Goal: Find contact information: Find contact information

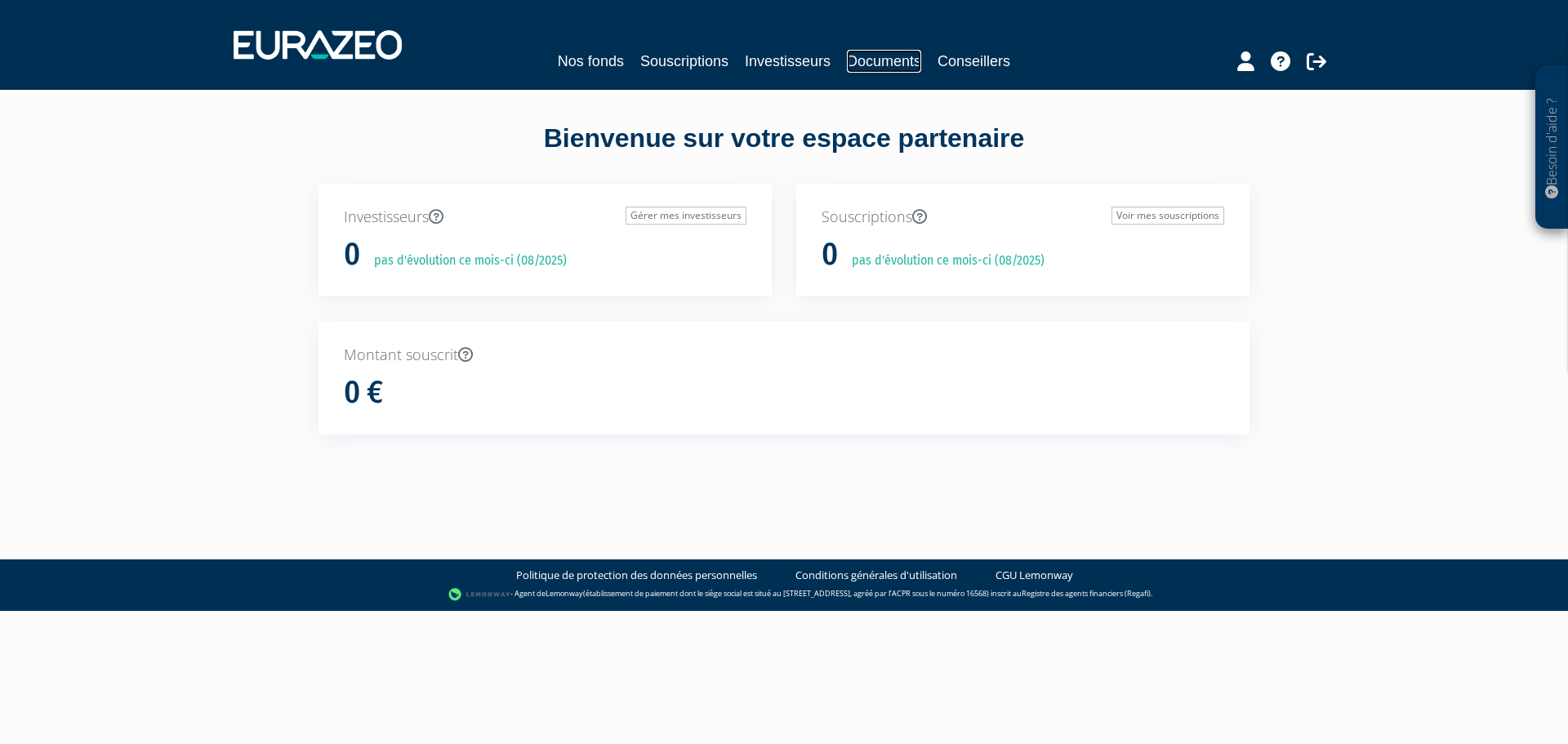
click at [879, 62] on link "Documents" at bounding box center [883, 61] width 75 height 23
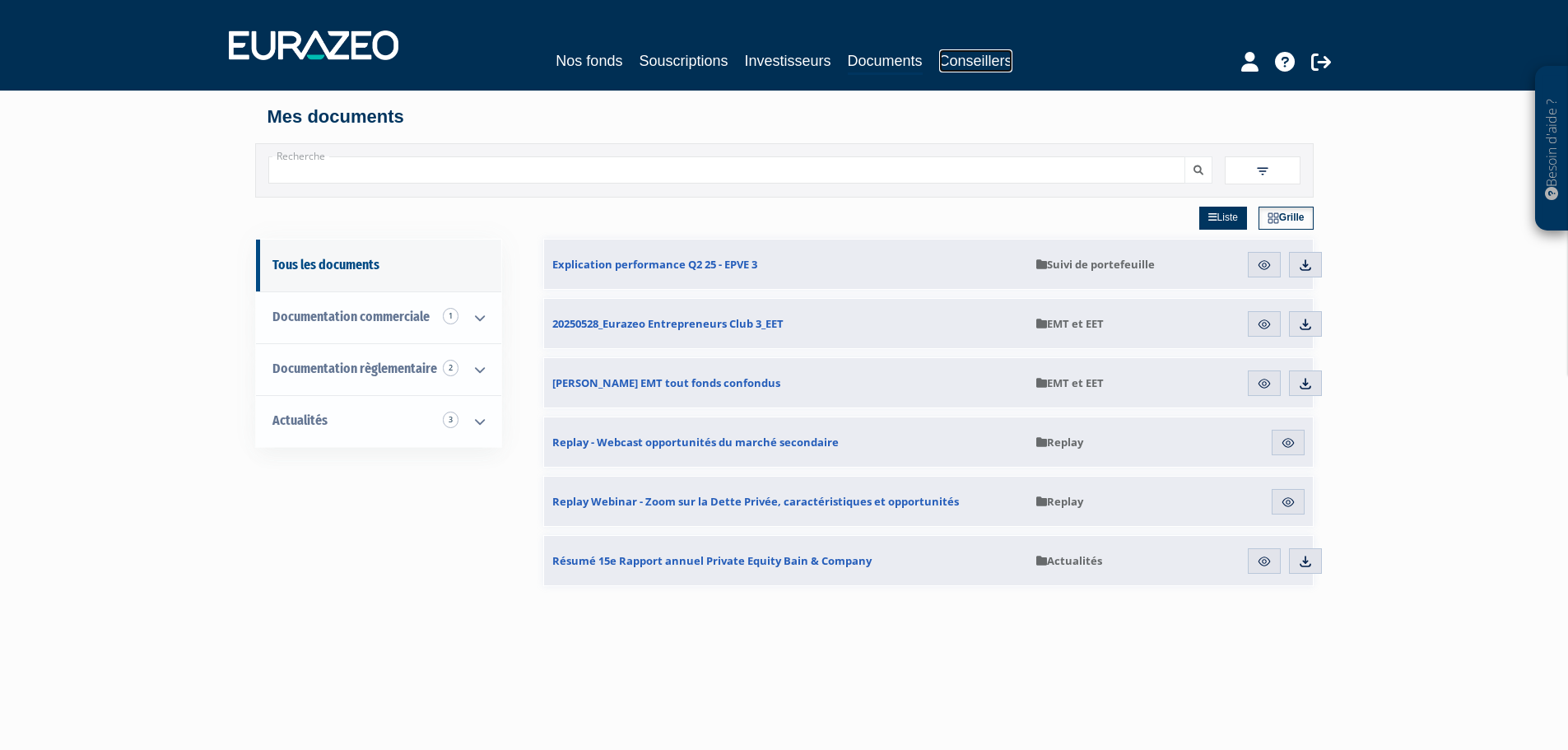
click at [980, 62] on link "Conseillers" at bounding box center [975, 61] width 73 height 23
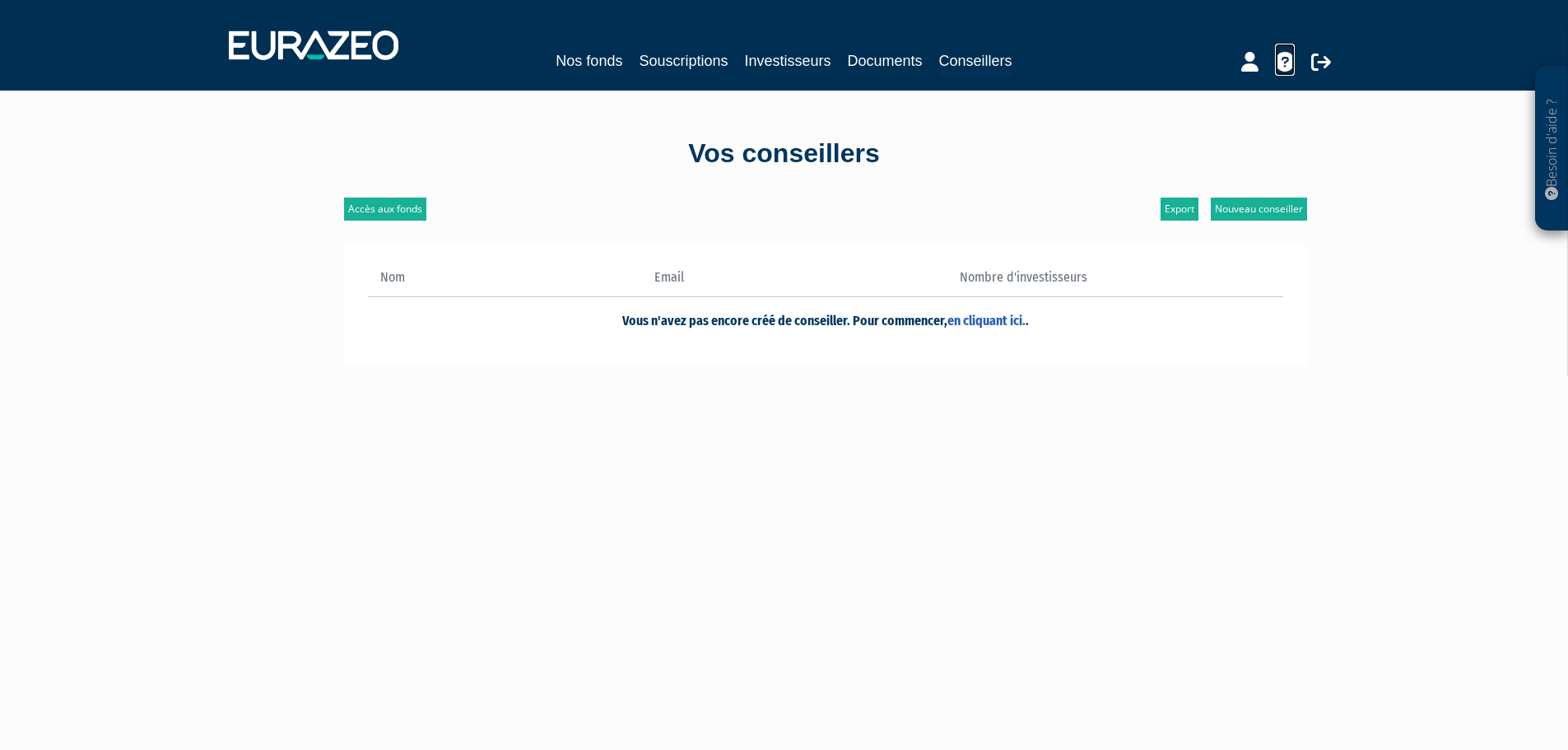
click at [1284, 58] on icon at bounding box center [1285, 62] width 20 height 20
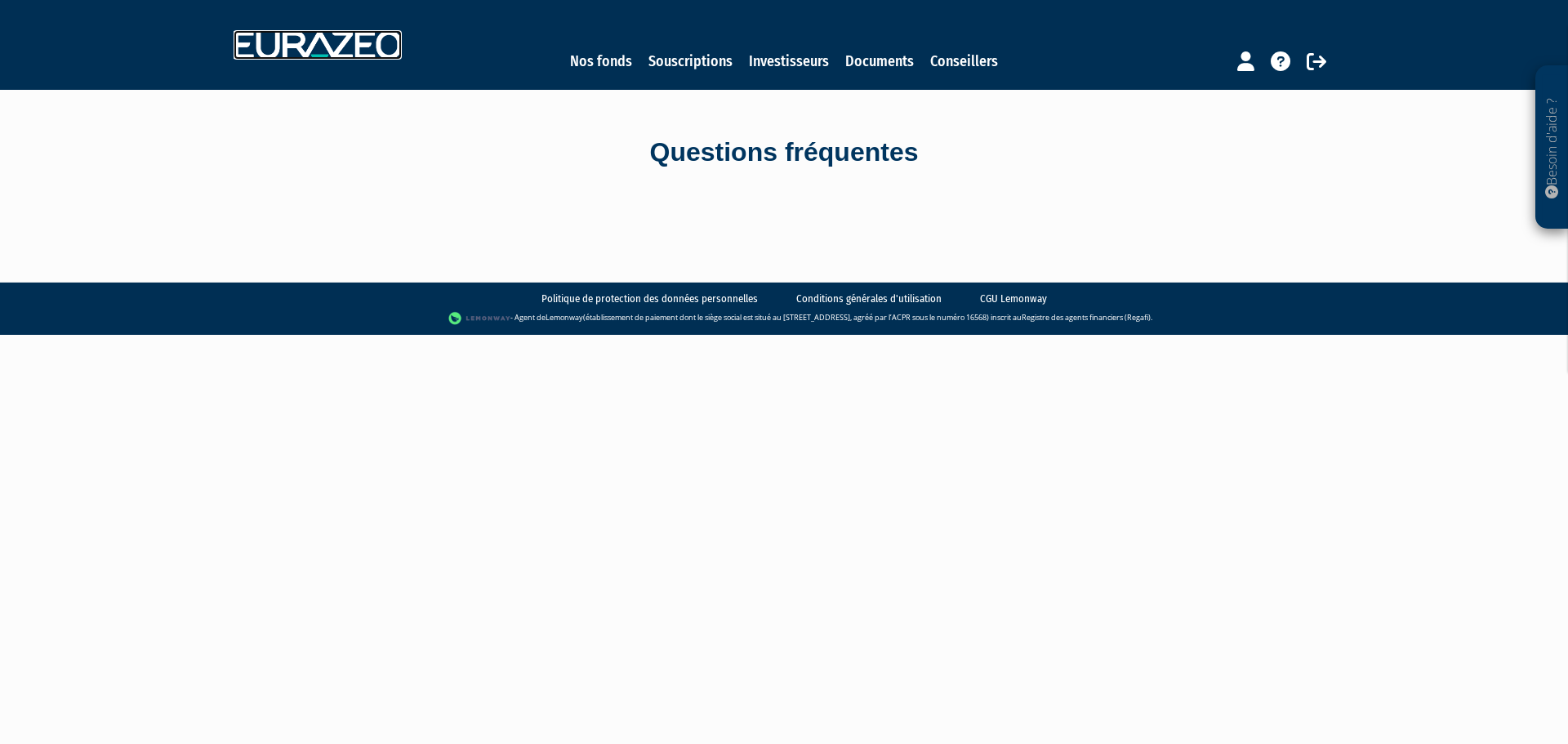
click at [327, 58] on img at bounding box center [317, 45] width 168 height 29
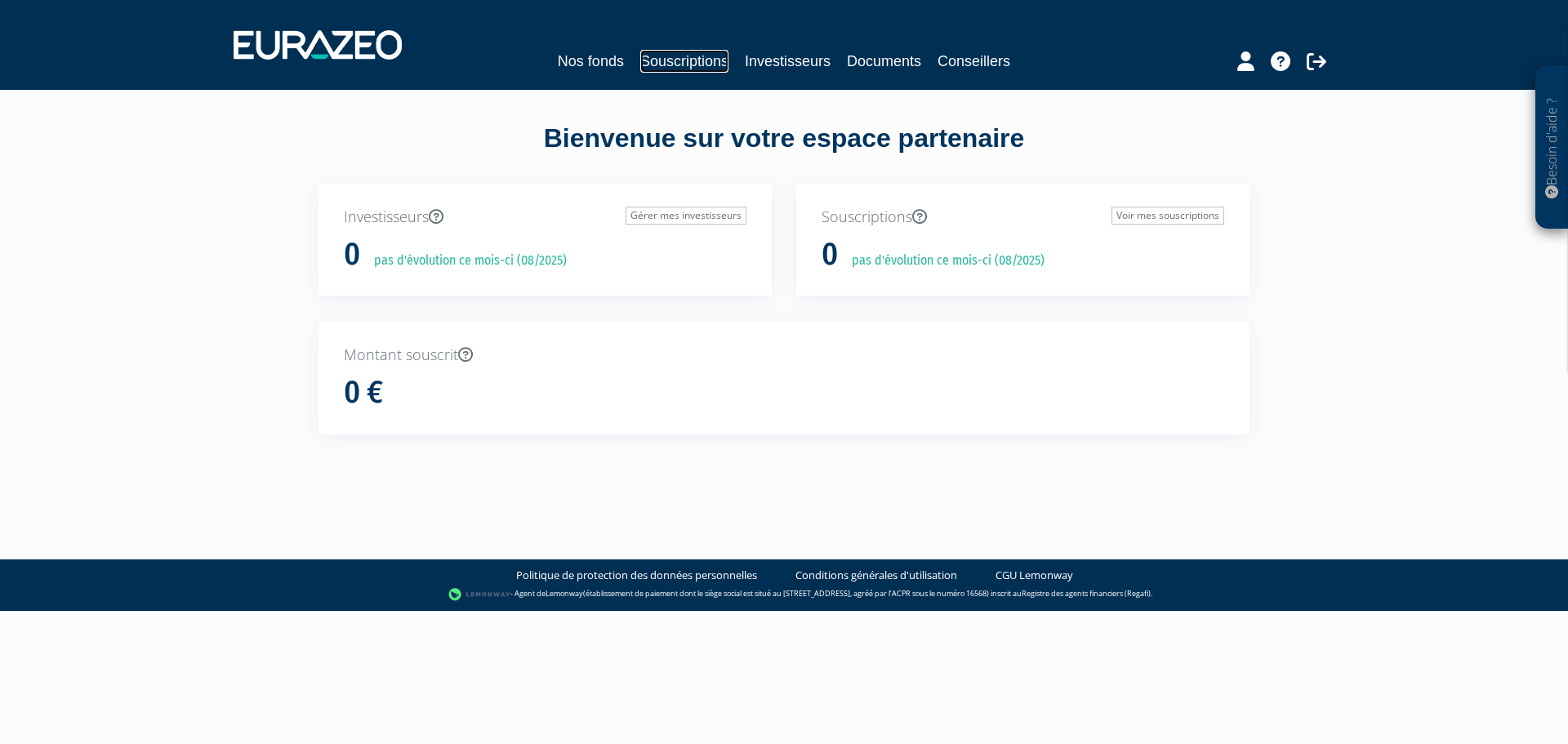
click at [671, 64] on link "Souscriptions" at bounding box center [685, 61] width 88 height 23
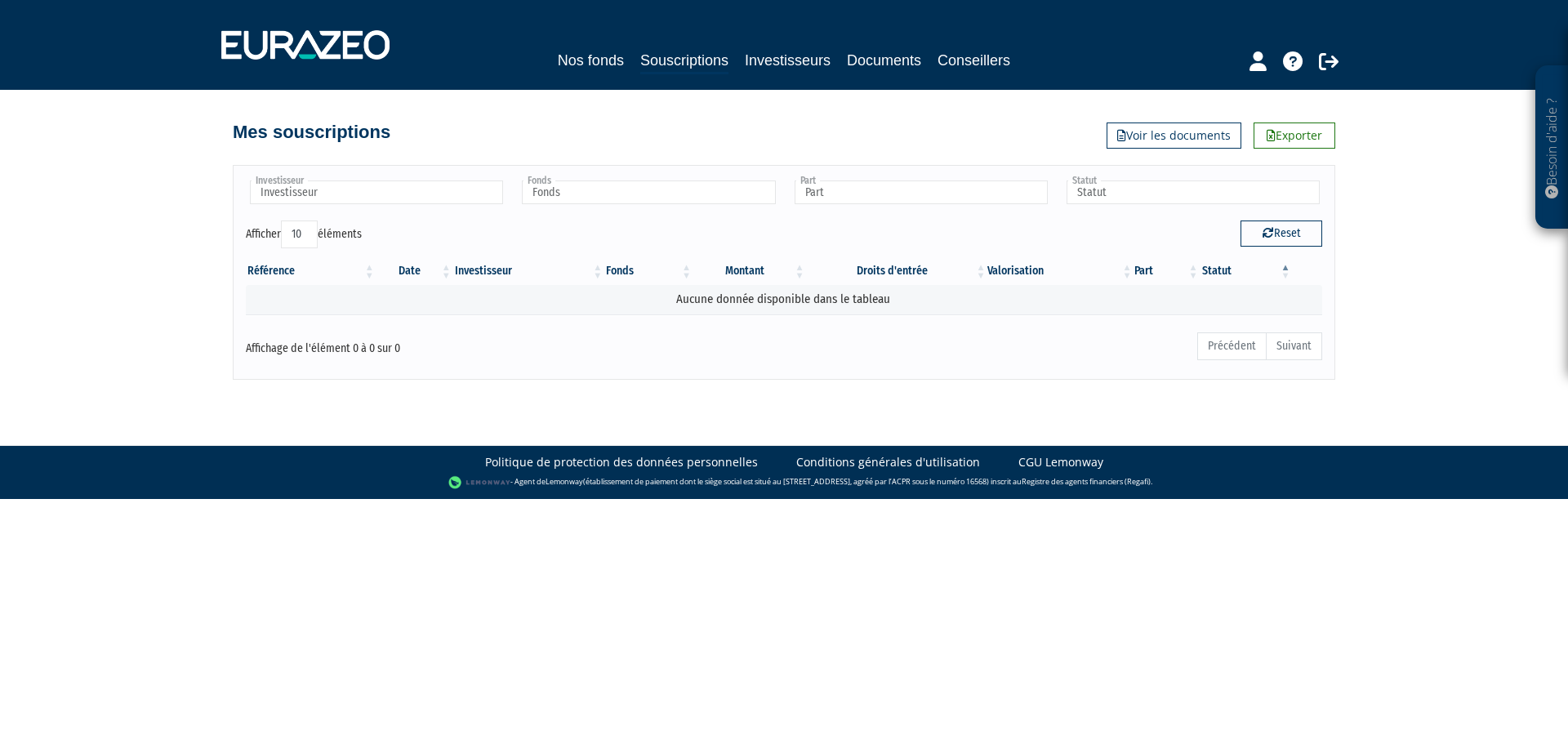
click at [1548, 192] on icon at bounding box center [1552, 192] width 13 height 13
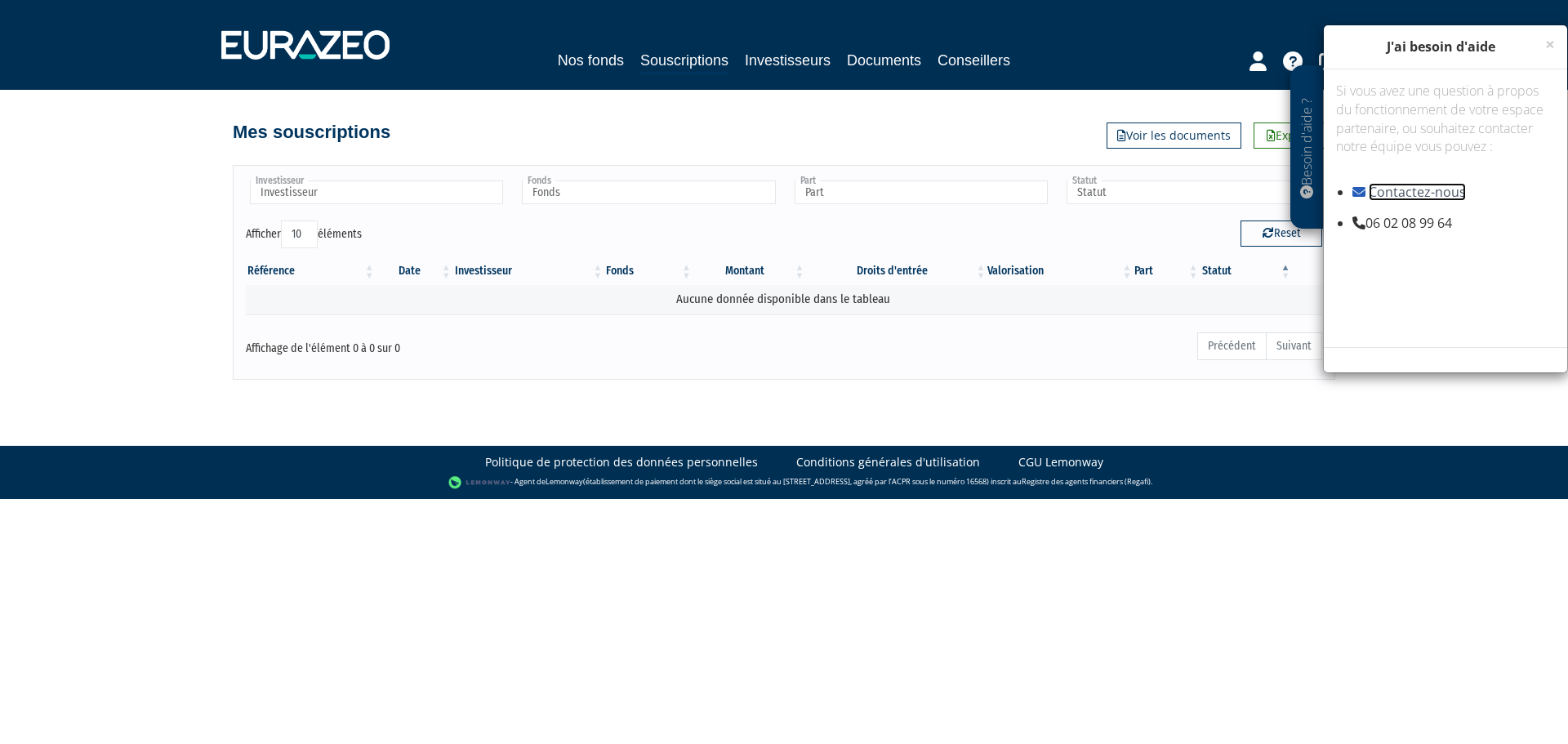
click at [1432, 194] on link "Contactez-nous" at bounding box center [1417, 192] width 97 height 18
drag, startPoint x: 1458, startPoint y: 221, endPoint x: 1371, endPoint y: 231, distance: 87.6
click at [1371, 231] on li "06 02 08 99 64" at bounding box center [1453, 223] width 202 height 19
copy li "06 02 08 99 64"
click at [329, 29] on div "Nos fonds Souscriptions Investisseurs Documents Conseillers" at bounding box center [784, 45] width 1150 height 61
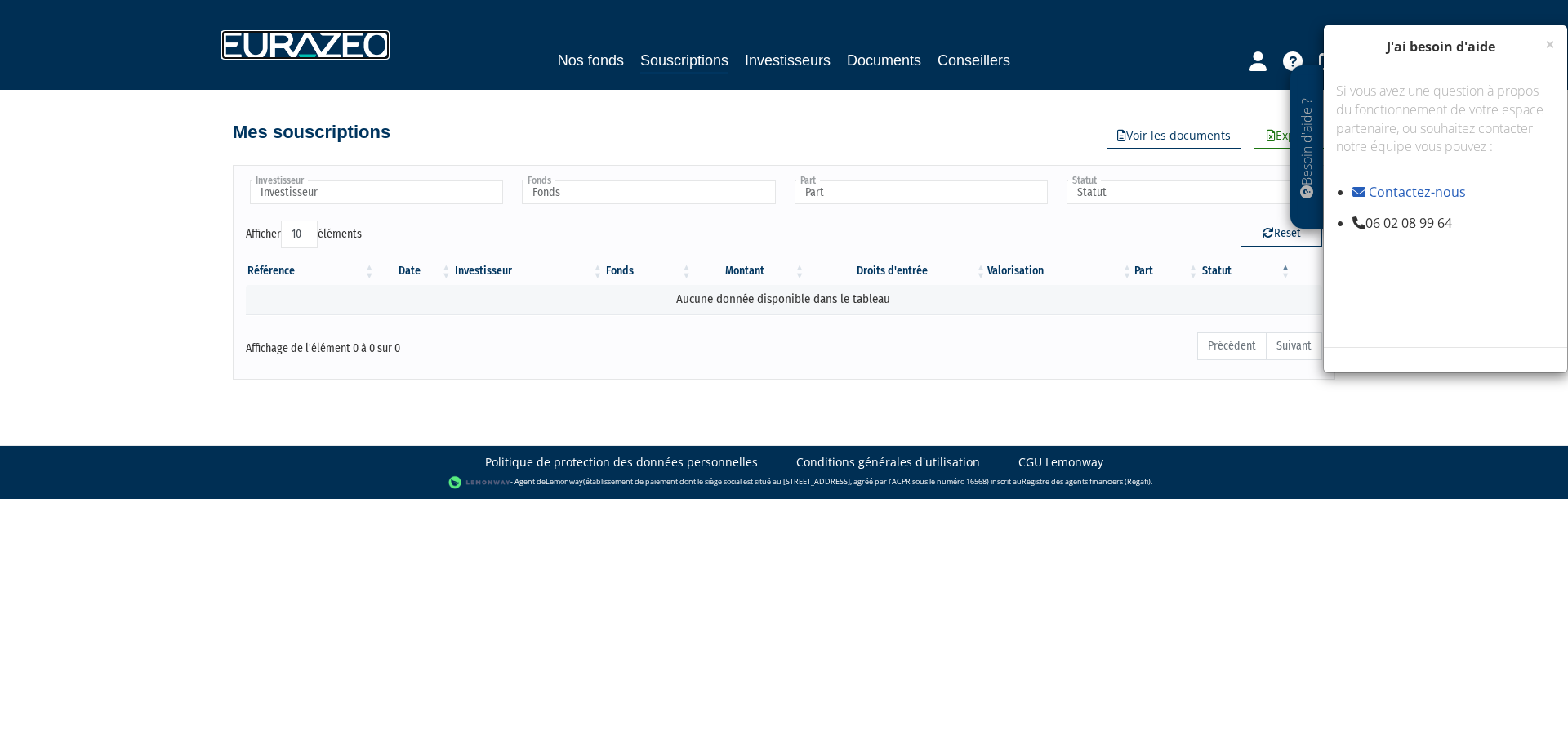
click at [330, 38] on img at bounding box center [305, 45] width 168 height 29
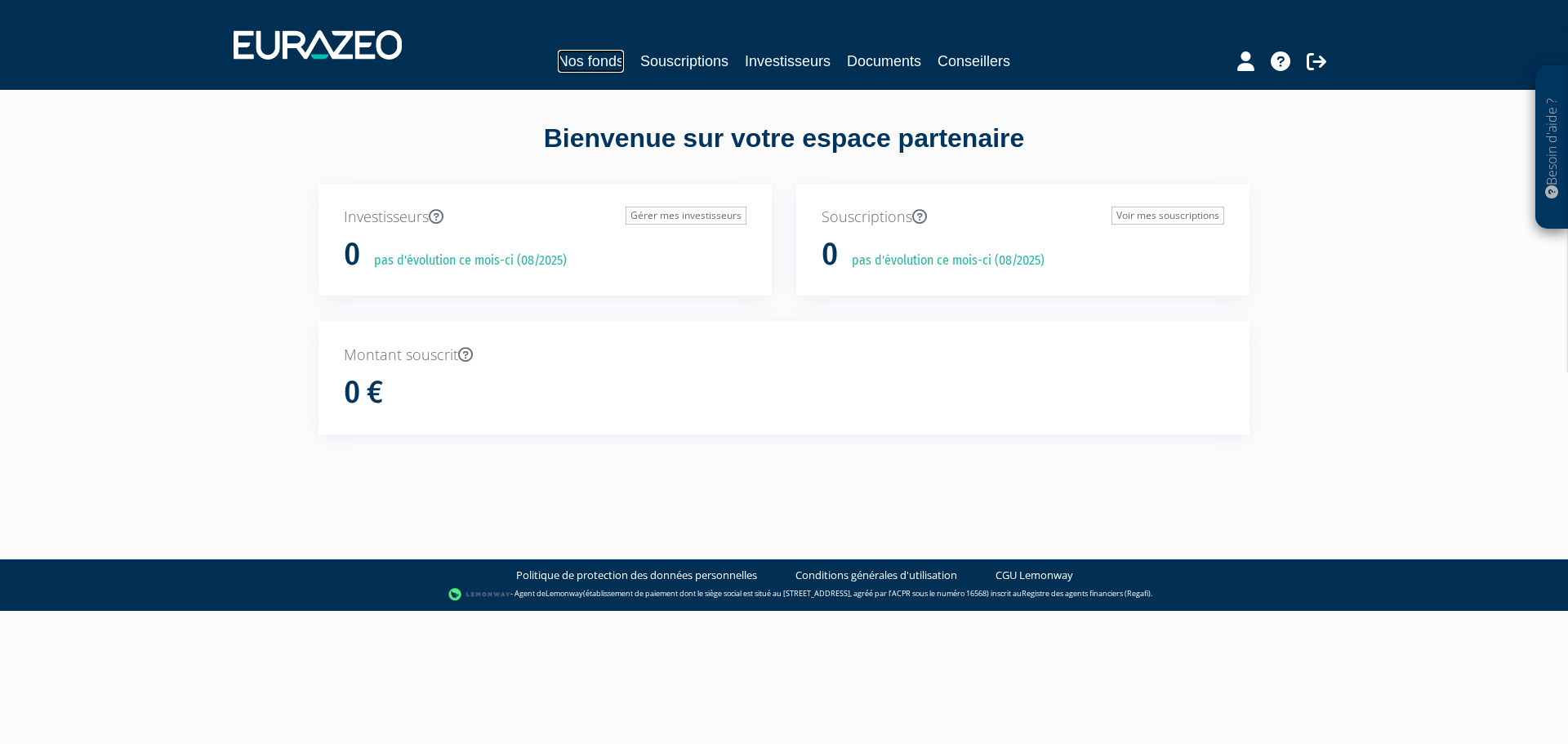
click at [610, 62] on link "Nos fonds" at bounding box center [590, 61] width 66 height 23
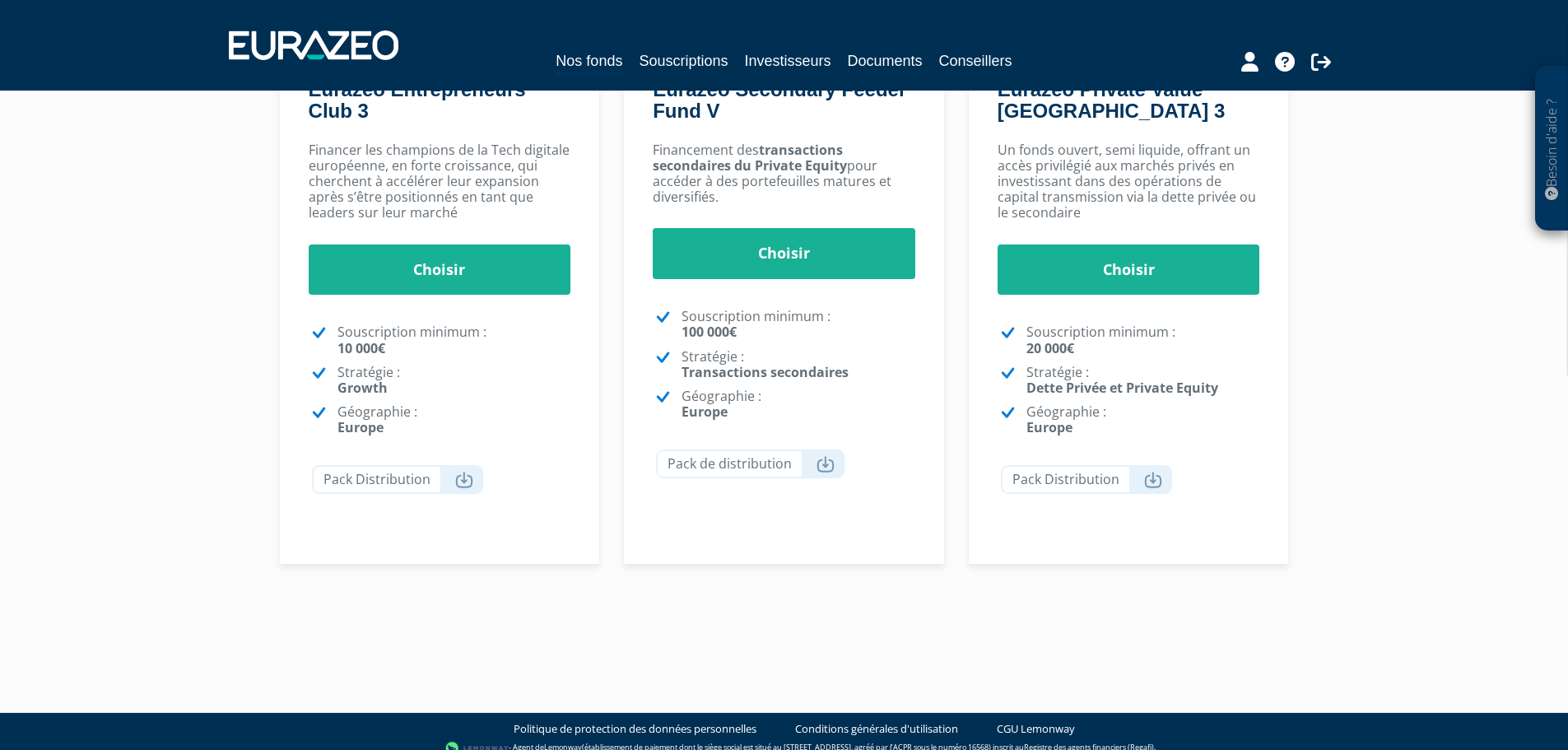
scroll to position [377, 0]
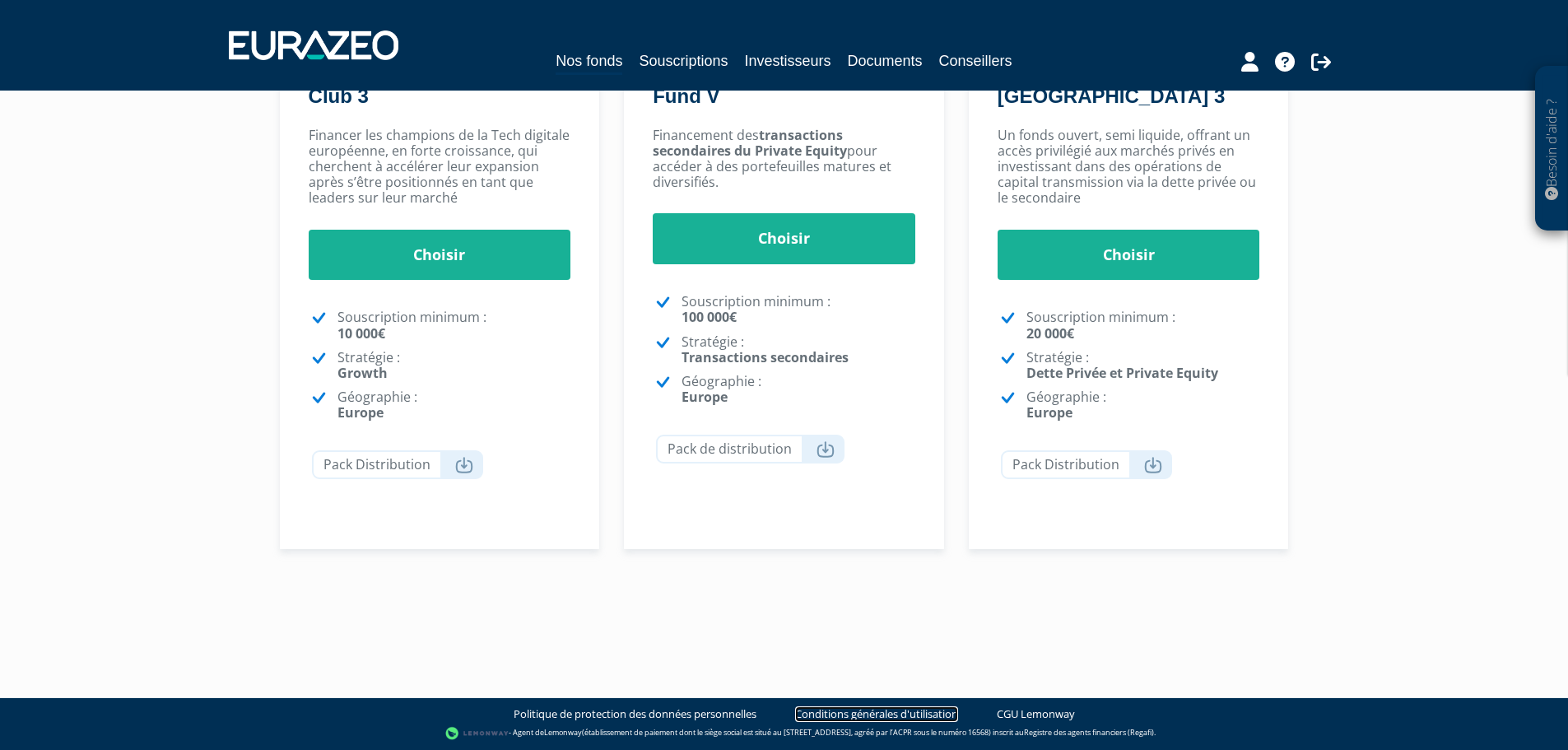
click at [923, 714] on link "Conditions générales d'utilisation" at bounding box center [876, 714] width 163 height 16
